Goal: Task Accomplishment & Management: Use online tool/utility

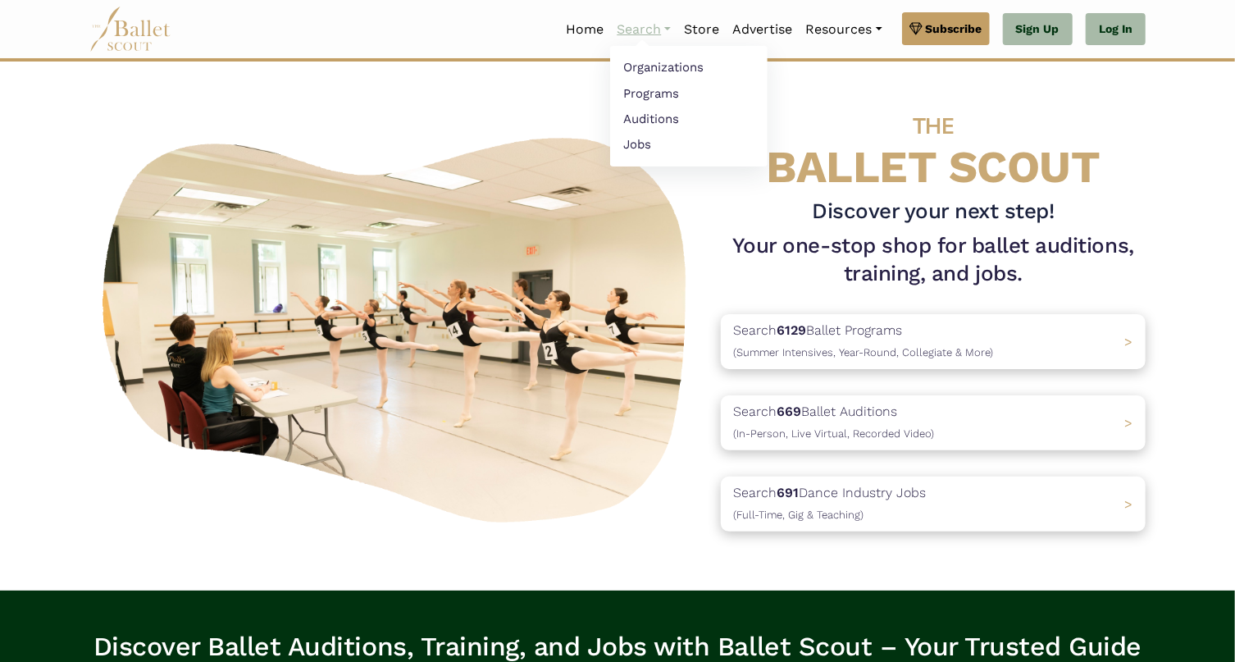
click at [631, 30] on link "Search" at bounding box center [643, 29] width 67 height 34
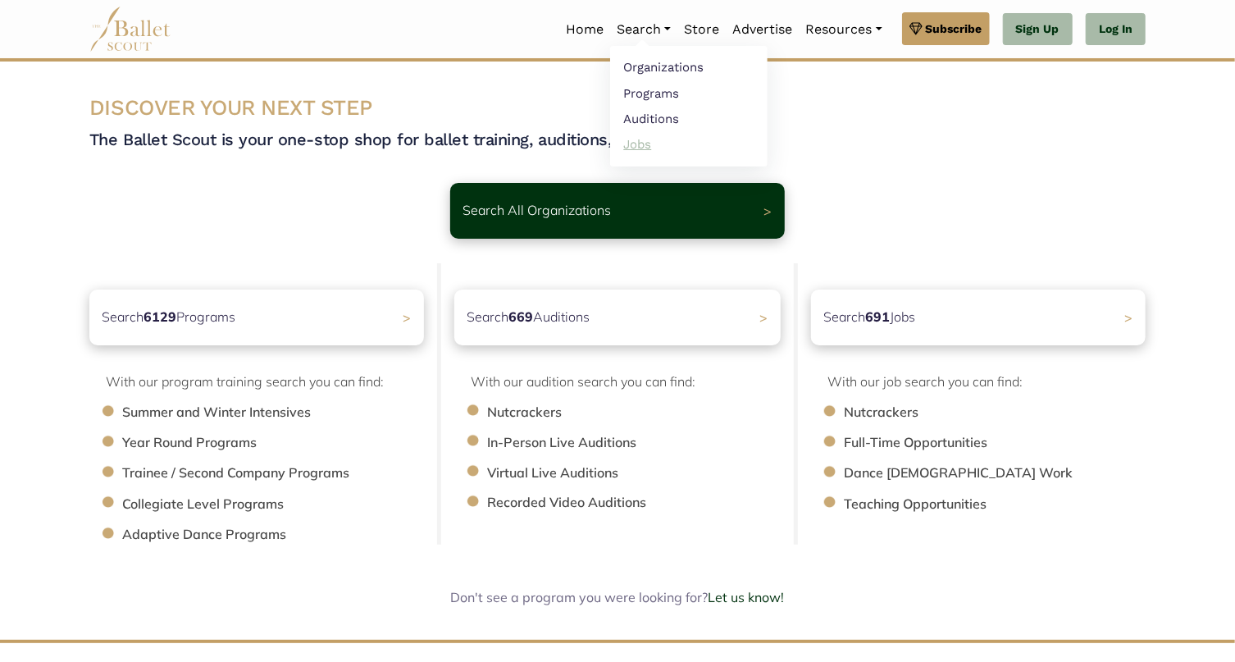
click at [626, 144] on link "Jobs" at bounding box center [688, 143] width 157 height 25
